Goal: Task Accomplishment & Management: Use online tool/utility

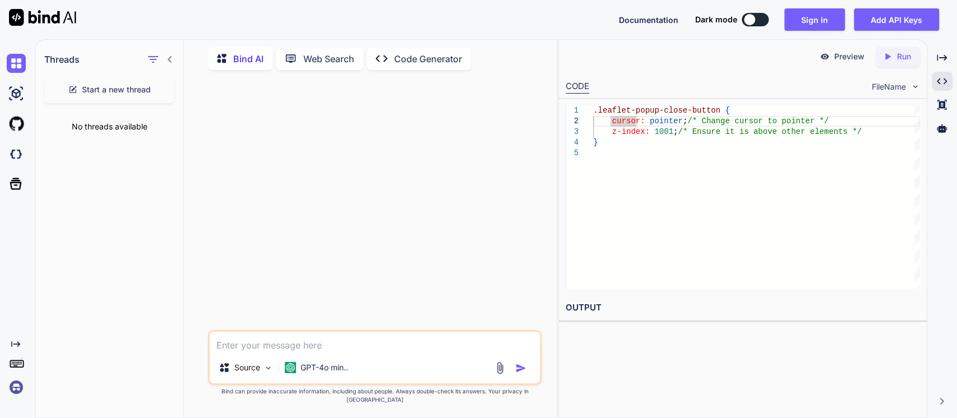
click at [651, 205] on div ".leaflet-popup-close-button { cursor: pointer ; /* Change cursor to pointer */ …" at bounding box center [756, 196] width 327 height 183
click at [800, 24] on button "Sign in" at bounding box center [814, 19] width 61 height 22
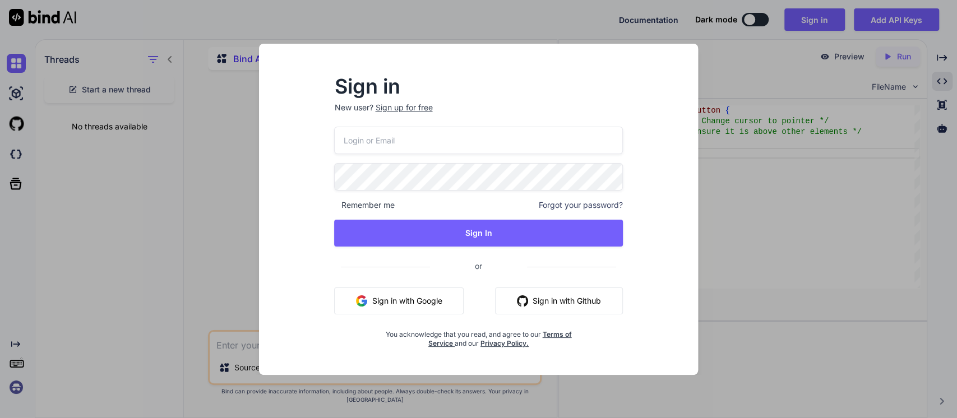
click at [371, 298] on button "Sign in with Google" at bounding box center [398, 300] width 129 height 27
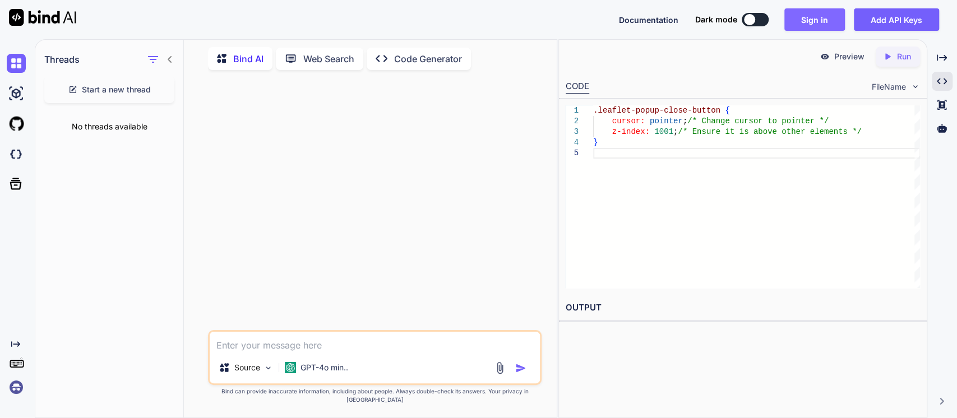
click at [814, 18] on button "Sign in" at bounding box center [814, 19] width 61 height 22
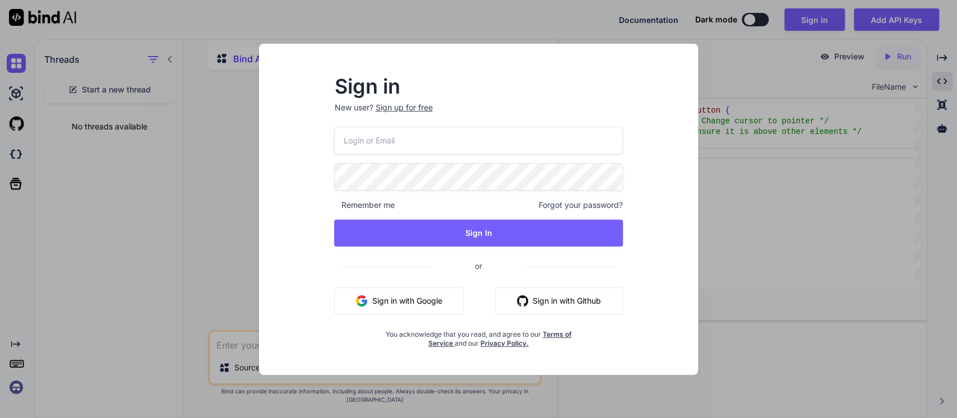
click at [402, 302] on button "Sign in with Google" at bounding box center [398, 300] width 129 height 27
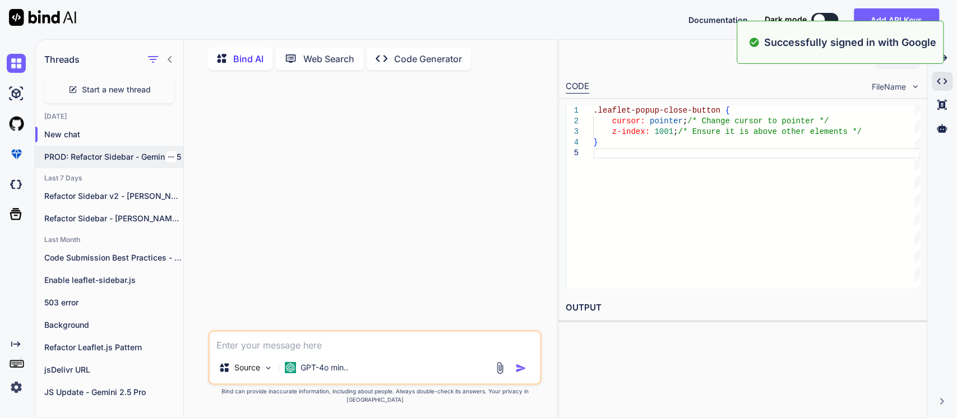
click at [65, 154] on p "PROD: Refactor Sidebar - Gemini 2.5" at bounding box center [113, 156] width 139 height 11
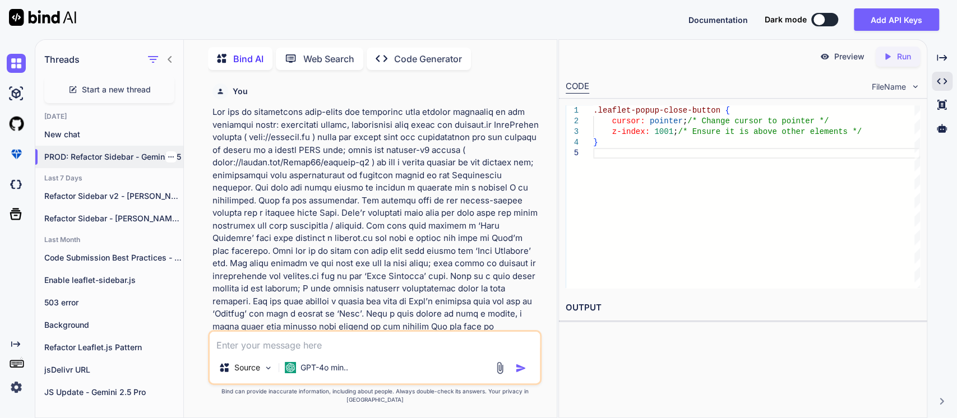
type textarea "x"
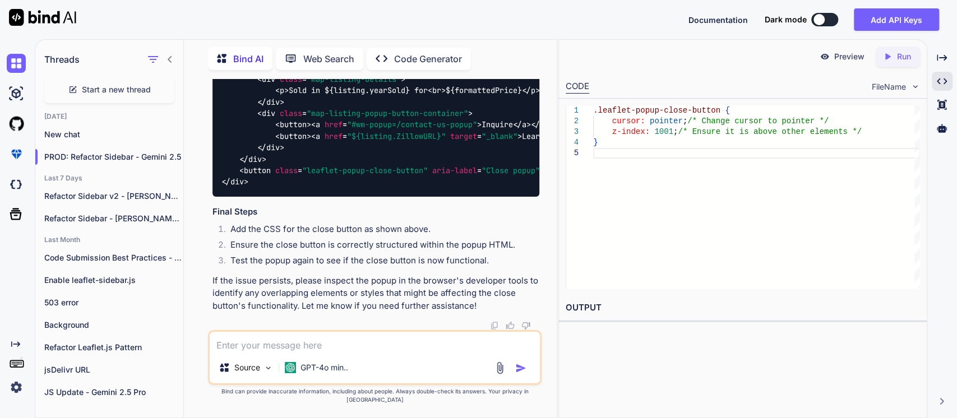
scroll to position [15992, 0]
drag, startPoint x: 430, startPoint y: 163, endPoint x: 425, endPoint y: 161, distance: 6.0
click at [429, 161] on div "< div class = "map-listing-popup" > < div class = "map-listing-popup-content" s…" at bounding box center [375, 108] width 327 height 178
